Goal: Information Seeking & Learning: Learn about a topic

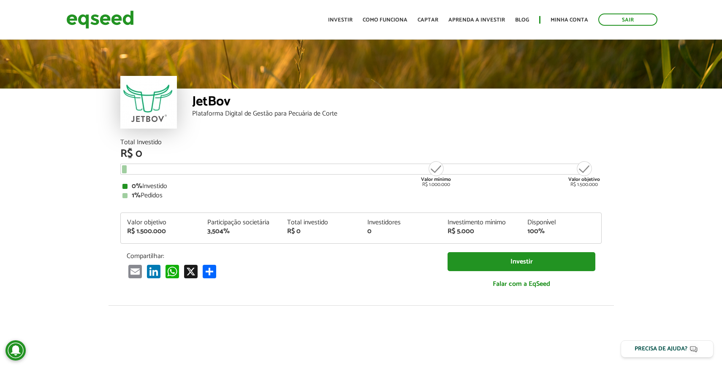
scroll to position [0, 0]
drag, startPoint x: 162, startPoint y: 194, endPoint x: 175, endPoint y: 194, distance: 12.7
click at [174, 194] on div "1% Pedidos" at bounding box center [360, 195] width 477 height 7
click at [175, 194] on div "1% Pedidos" at bounding box center [360, 195] width 477 height 7
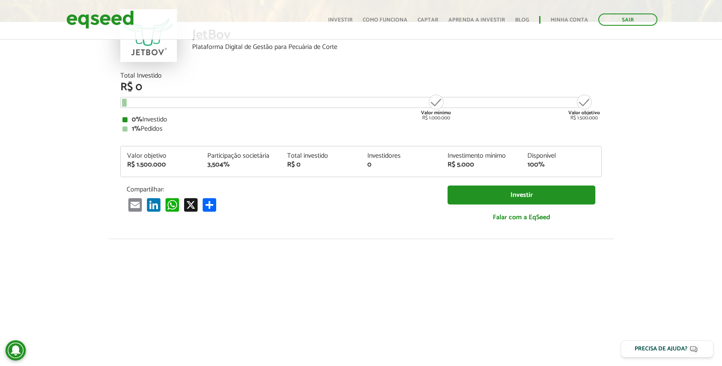
scroll to position [0, 0]
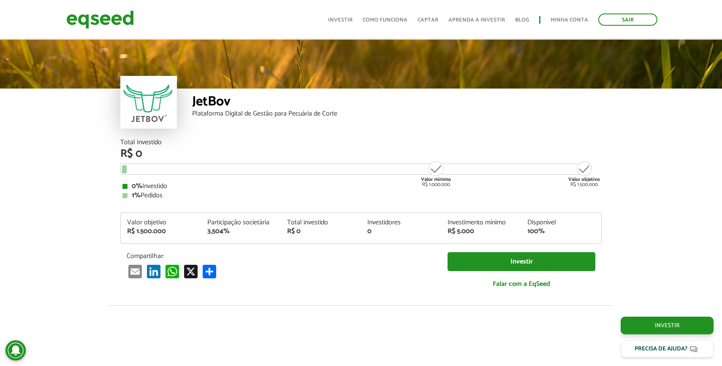
scroll to position [886, 0]
